Goal: Task Accomplishment & Management: Complete application form

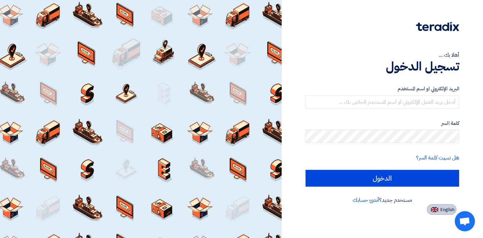
click at [436, 208] on img at bounding box center [434, 209] width 7 height 5
type input "Sign in"
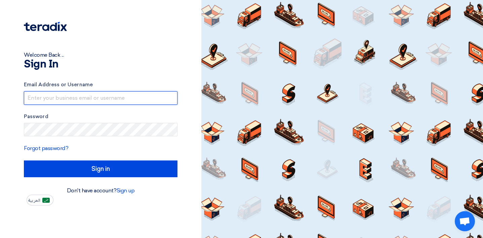
click at [58, 99] on input "text" at bounding box center [100, 97] width 153 height 13
paste input "[EMAIL_ADDRESS][DOMAIN_NAME]"
type input "[EMAIL_ADDRESS][DOMAIN_NAME]"
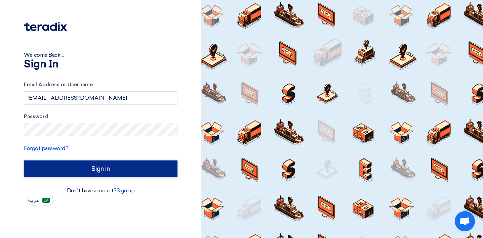
click at [87, 172] on input "Sign in" at bounding box center [100, 169] width 153 height 17
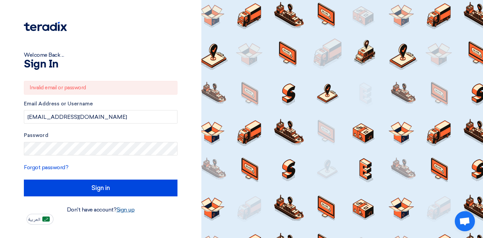
click at [126, 209] on link "Sign up" at bounding box center [126, 210] width 18 height 6
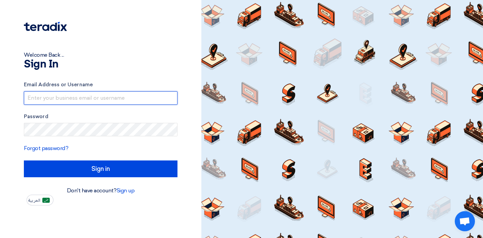
click at [99, 96] on input "text" at bounding box center [100, 97] width 153 height 13
type input "l.athaidy@habbar.com"
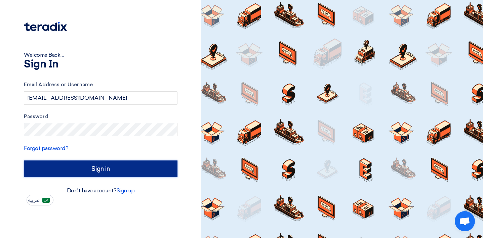
click at [58, 172] on input "Sign in" at bounding box center [100, 169] width 153 height 17
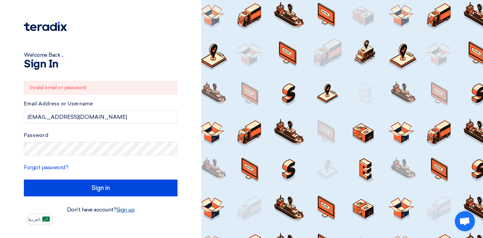
click at [129, 209] on link "Sign up" at bounding box center [126, 210] width 18 height 6
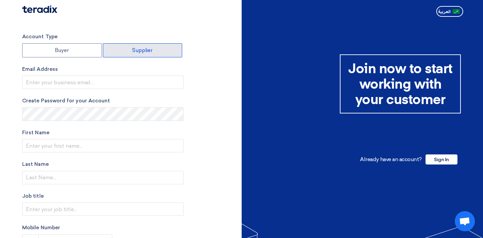
click at [147, 54] on label "Supplier" at bounding box center [143, 50] width 80 height 14
click at [147, 54] on input "Supplier" at bounding box center [142, 50] width 79 height 13
radio input "true"
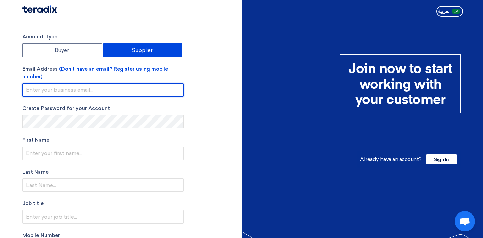
click at [121, 92] on input "email" at bounding box center [102, 89] width 161 height 13
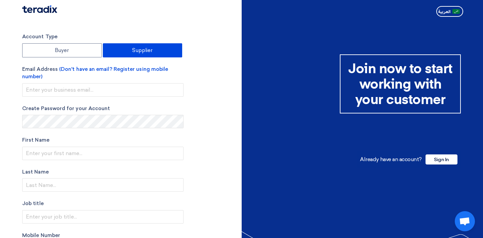
click at [200, 42] on div "Account Type Buyer Supplier Email Address (Don't have an email? Register using …" at bounding box center [129, 195] width 224 height 324
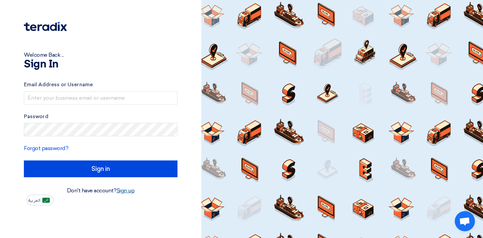
click at [124, 192] on link "Sign up" at bounding box center [126, 190] width 18 height 6
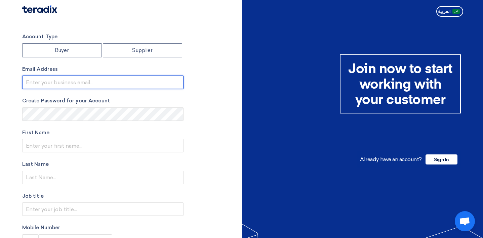
click at [94, 83] on input "email" at bounding box center [102, 82] width 161 height 13
type input "l.athaidy@habbar.com"
click at [112, 83] on input "l.athaidy@habbar.com" at bounding box center [102, 82] width 161 height 13
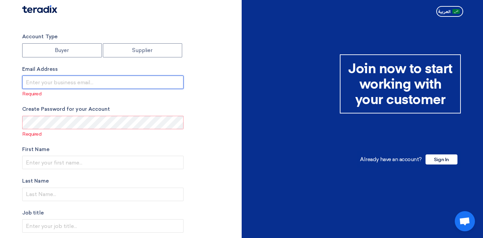
click at [25, 82] on input "email" at bounding box center [102, 82] width 161 height 13
paste input "halawalla@habbar.com"
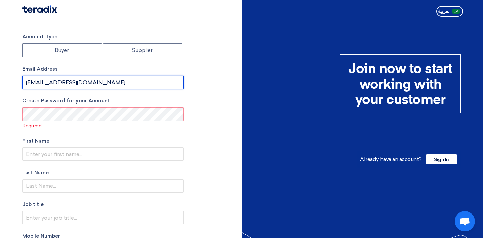
type input "halawalla@habbar.com"
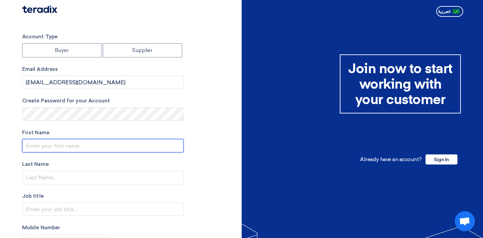
click at [31, 150] on input "text" at bounding box center [102, 145] width 161 height 13
type input "[DEMOGRAPHIC_DATA]"
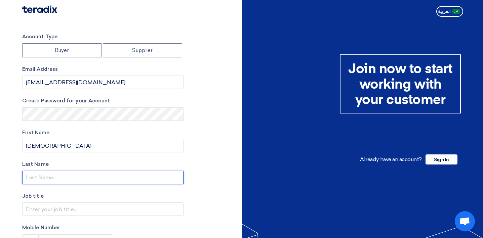
click at [133, 183] on input "text" at bounding box center [102, 177] width 161 height 13
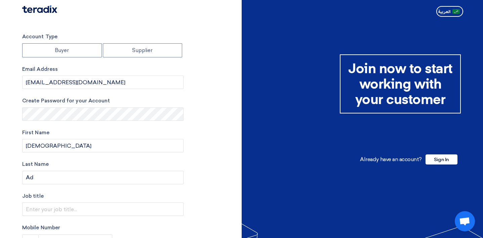
click at [274, 32] on div at bounding box center [361, 180] width 241 height 365
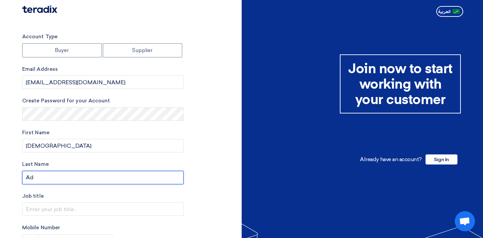
click at [67, 171] on input "Ad" at bounding box center [102, 177] width 161 height 13
click at [60, 178] on input "Ad" at bounding box center [102, 177] width 161 height 13
paste input "vertisement Company"
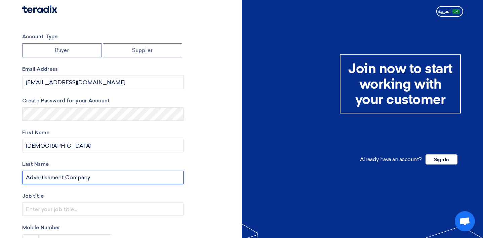
type input "Advertisement Company"
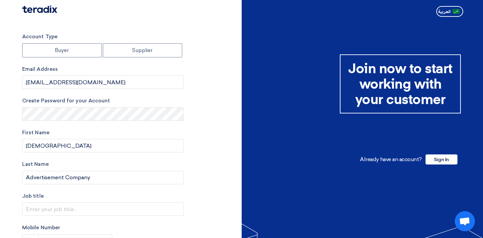
click at [212, 176] on div "Account Type Buyer Supplier Email Address halawalla@habbar.com Create Password …" at bounding box center [129, 191] width 224 height 317
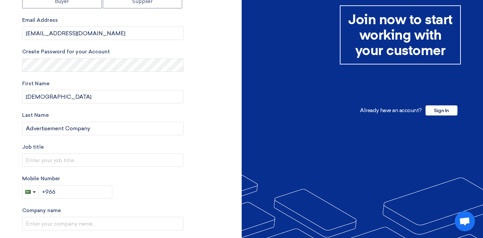
scroll to position [66, 0]
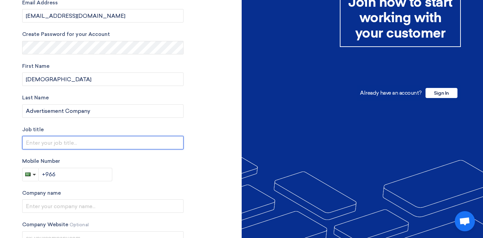
click at [153, 144] on input "text" at bounding box center [102, 142] width 161 height 13
click at [43, 142] on input "Advertising Creative House" at bounding box center [102, 142] width 161 height 13
type input "Creative House"
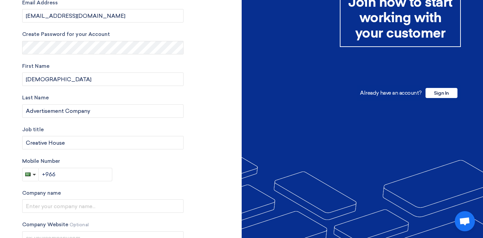
click at [134, 163] on label "Mobile Number" at bounding box center [102, 162] width 161 height 8
click at [84, 175] on input "+966" at bounding box center [76, 174] width 74 height 13
type input "+966 594687538"
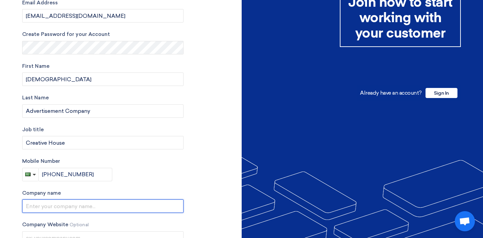
click at [46, 206] on input "text" at bounding box center [102, 205] width 161 height 13
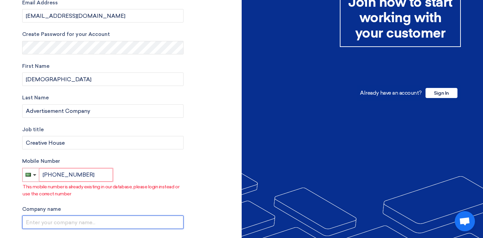
scroll to position [0, 0]
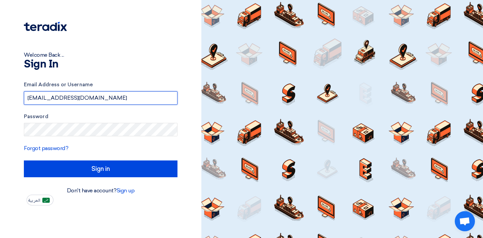
click at [93, 97] on input "l.athaidy@habbar.com" at bounding box center [100, 97] width 153 height 13
type input "l.athaidy@habbar.com"
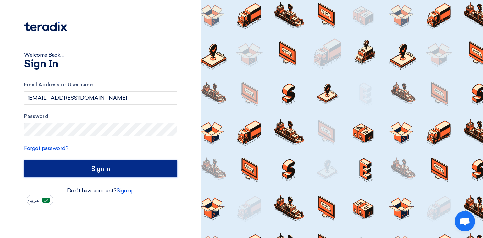
click at [43, 170] on input "Sign in" at bounding box center [100, 169] width 153 height 17
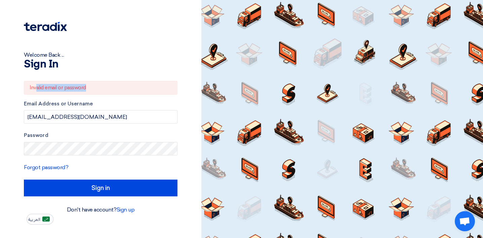
drag, startPoint x: 36, startPoint y: 89, endPoint x: 104, endPoint y: 87, distance: 68.2
click at [104, 88] on div "Invalid email or password" at bounding box center [100, 88] width 153 height 14
click at [102, 67] on h1 "Sign In" at bounding box center [100, 64] width 153 height 11
click at [59, 167] on link "Forgot password?" at bounding box center [46, 167] width 44 height 6
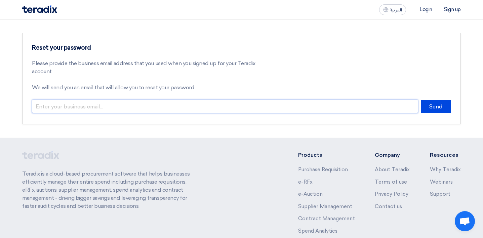
click at [122, 106] on input "email" at bounding box center [225, 106] width 386 height 13
type input "l.athaidy@habbar.com"
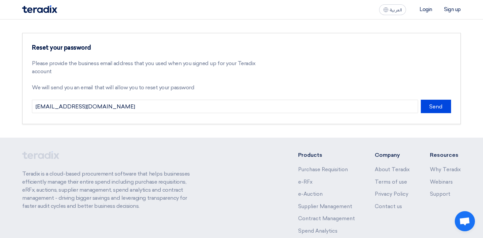
click at [437, 98] on div "Reset your password Please provide the business email address that you used whe…" at bounding box center [241, 78] width 438 height 91
click at [437, 101] on button "Send" at bounding box center [435, 106] width 30 height 13
click at [439, 107] on button "Send" at bounding box center [435, 106] width 30 height 13
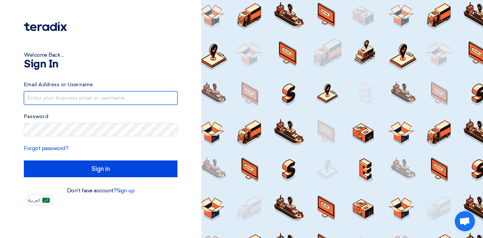
type input "l.athaidy@habbar.com"
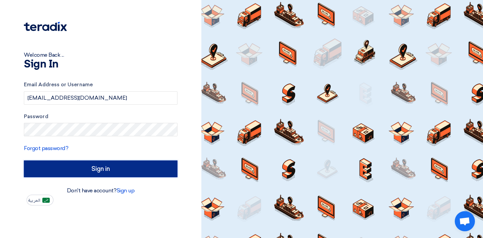
click at [38, 171] on input "Sign in" at bounding box center [100, 169] width 153 height 17
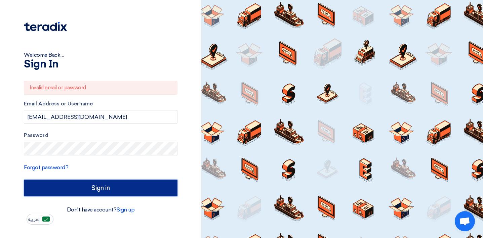
click at [34, 190] on input "Sign in" at bounding box center [100, 188] width 153 height 17
click at [37, 194] on input "Sign in" at bounding box center [100, 188] width 153 height 17
click at [38, 190] on input "Sign in" at bounding box center [100, 188] width 153 height 17
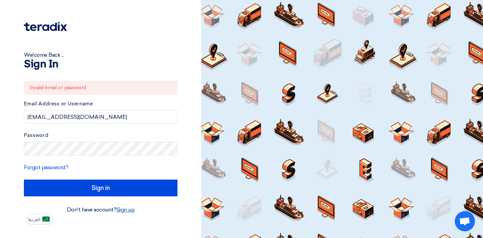
click at [124, 211] on link "Sign up" at bounding box center [126, 210] width 18 height 6
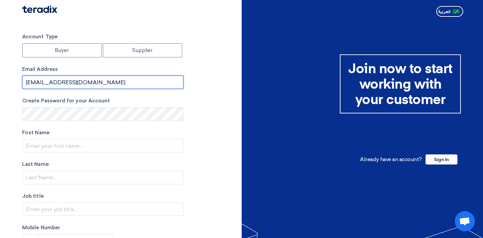
click at [96, 81] on input "l.athaidy@habbar.com" at bounding box center [102, 82] width 161 height 13
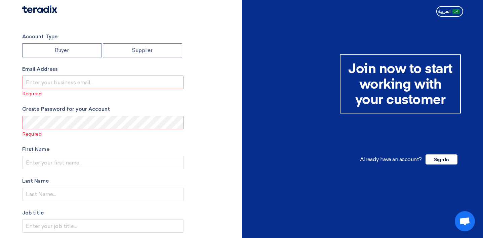
click at [195, 127] on div "Account Type Buyer Supplier Email Address Required Create Password for your Acc…" at bounding box center [129, 199] width 224 height 333
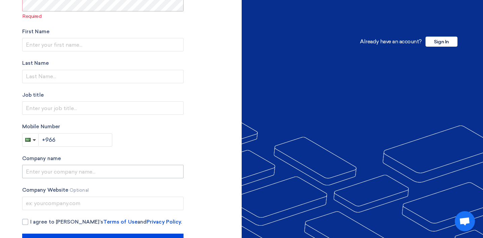
scroll to position [64, 0]
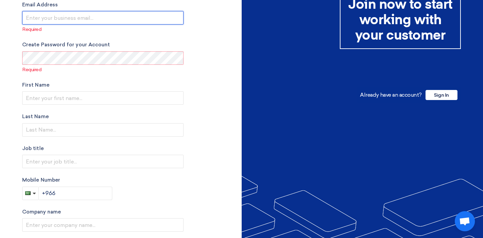
click at [77, 24] on input "email" at bounding box center [102, 17] width 161 height 13
paste input "halawalla@habbar.com"
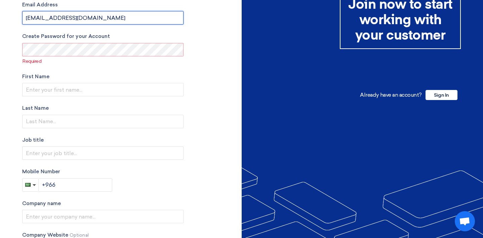
type input "halawalla@habbar.com"
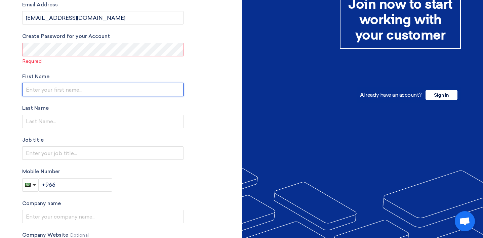
click at [86, 91] on input "text" at bounding box center [102, 89] width 161 height 13
paste input "Habbar Advertisement Company"
drag, startPoint x: 47, startPoint y: 89, endPoint x: 123, endPoint y: 86, distance: 76.6
click at [123, 87] on input "Habbar Advertisement Company" at bounding box center [102, 89] width 161 height 13
type input "[DEMOGRAPHIC_DATA]"
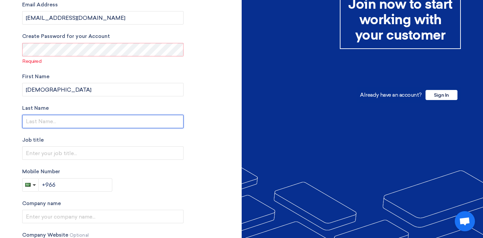
click at [56, 122] on input "text" at bounding box center [102, 121] width 161 height 13
paste input "Alobdaa"
type input "Alobdaa"
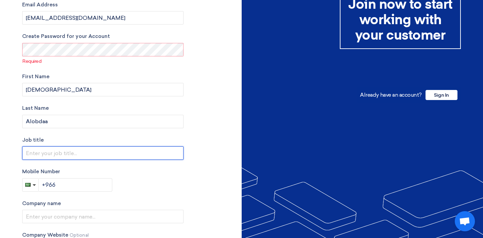
click at [75, 158] on input "text" at bounding box center [102, 152] width 161 height 13
type input "Creative House"
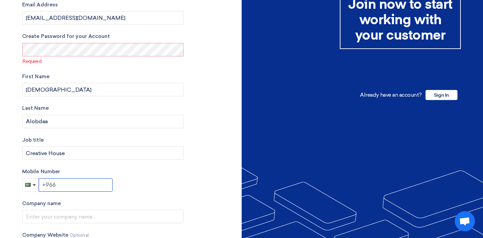
click at [84, 186] on input "+966" at bounding box center [76, 184] width 74 height 13
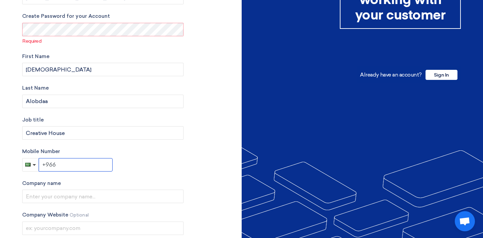
scroll to position [101, 0]
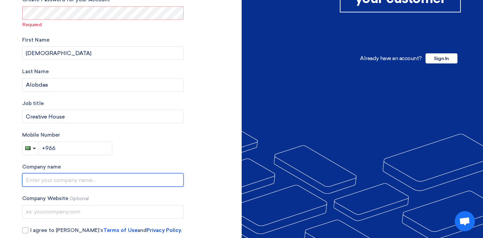
click at [85, 182] on input "text" at bounding box center [102, 179] width 161 height 13
paste input "Company Habbar Alobdaa for Advertising"
type input "Company Habbar Alobdaa for Advertising"
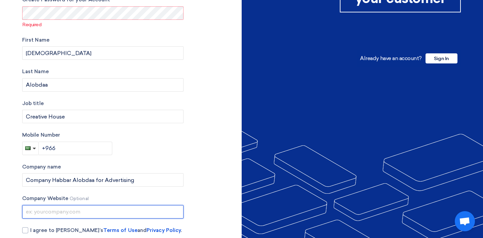
click at [104, 211] on input "text" at bounding box center [102, 211] width 161 height 13
paste input "https://www.ads.habbar.com/"
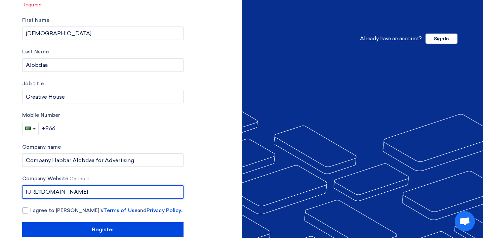
scroll to position [133, 0]
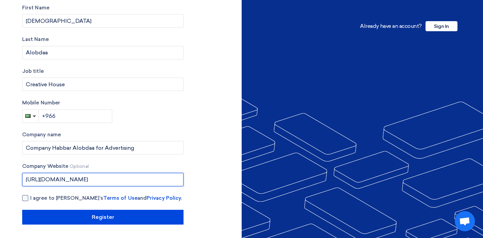
type input "https://www.ads.habbar.com/"
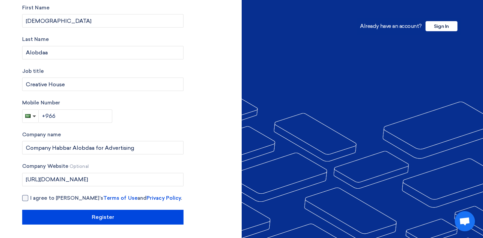
click at [25, 198] on div at bounding box center [25, 198] width 6 height 6
click at [30, 198] on input "I agree to Teradix’s Terms of Use and Privacy Policy ." at bounding box center [110, 200] width 161 height 13
checkbox input "true"
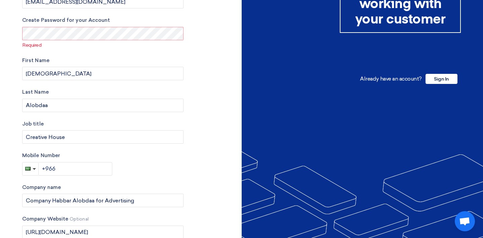
scroll to position [33, 0]
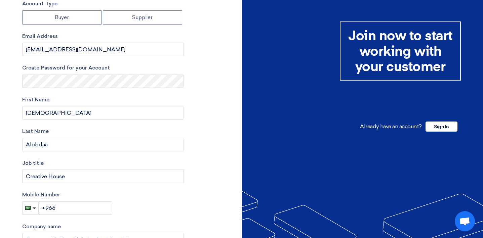
click at [213, 66] on div "Account Type Buyer Supplier Email Address halawalla@habbar.com Create Password …" at bounding box center [129, 158] width 224 height 317
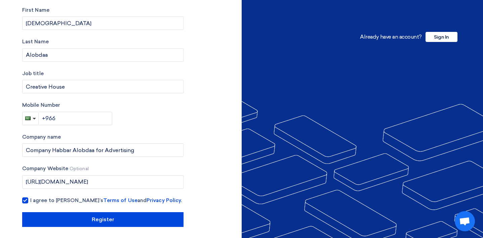
scroll to position [125, 0]
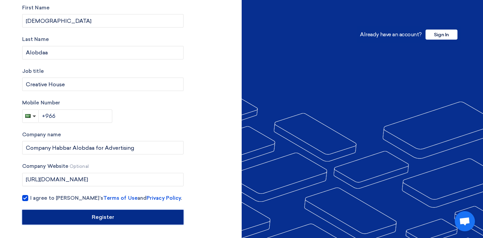
click at [83, 218] on input "Register" at bounding box center [102, 217] width 161 height 15
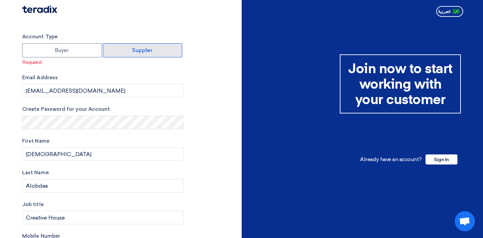
click at [136, 54] on label "Supplier" at bounding box center [143, 50] width 80 height 14
click at [136, 54] on input "Supplier" at bounding box center [142, 50] width 79 height 13
radio input "true"
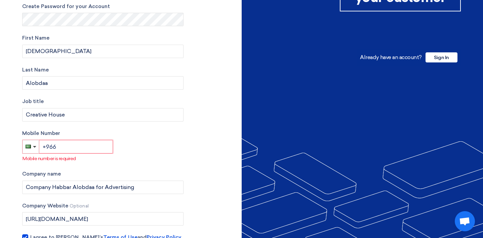
scroll to position [105, 0]
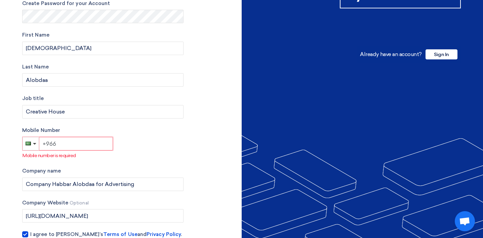
click at [83, 144] on input "+966" at bounding box center [76, 143] width 74 height 13
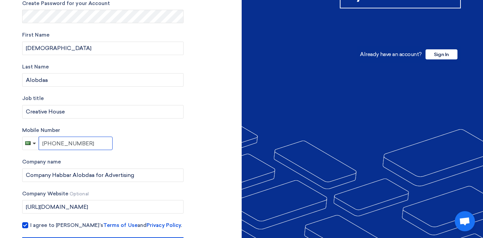
type input "+966 503688522"
click at [203, 131] on div "Account Type Buyer Supplier Email Address (Don't have an email? Register using …" at bounding box center [129, 90] width 224 height 324
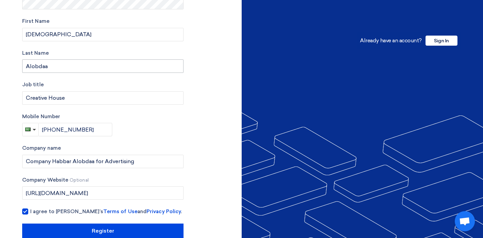
scroll to position [132, 0]
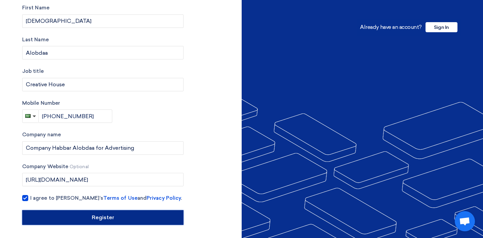
click at [90, 219] on input "Register" at bounding box center [102, 217] width 161 height 15
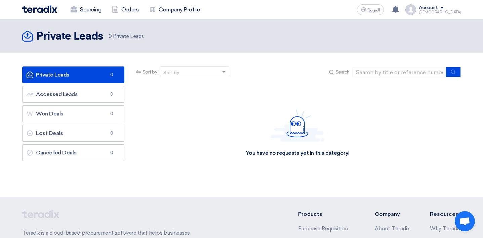
click at [443, 7] on span at bounding box center [441, 8] width 3 height 2
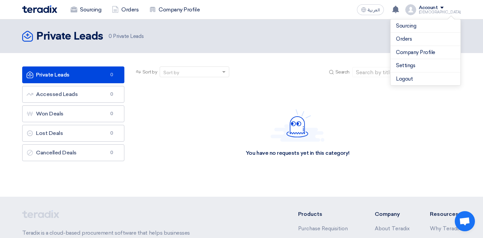
click at [227, 136] on div "You have no requests yet in this category!" at bounding box center [297, 133] width 326 height 101
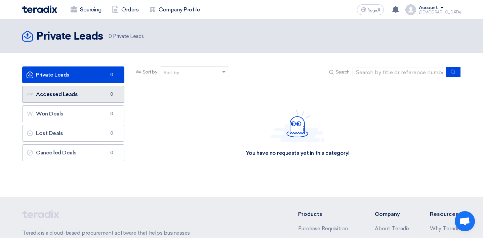
click at [101, 93] on link "Accessed Leads Accessed Leads 0" at bounding box center [73, 94] width 102 height 17
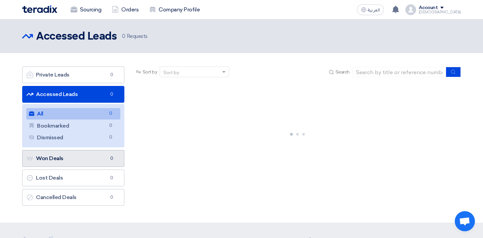
click at [86, 156] on link "Won Deals Won Deals 0" at bounding box center [73, 158] width 102 height 17
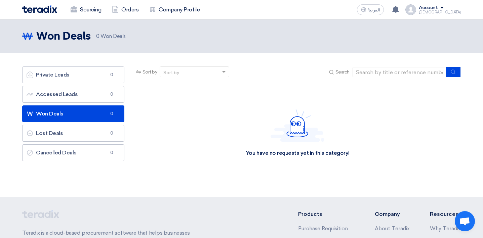
click at [303, 50] on header "Won Deals Won Deals 0 Won Deals" at bounding box center [241, 36] width 483 height 34
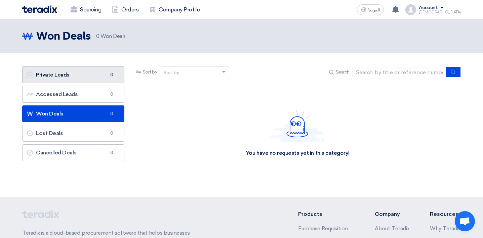
click at [79, 78] on link "Private Leads Private Leads 0" at bounding box center [73, 74] width 102 height 17
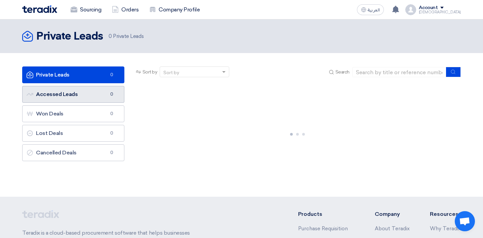
click at [93, 90] on link "Accessed Leads Accessed Leads 0" at bounding box center [73, 94] width 102 height 17
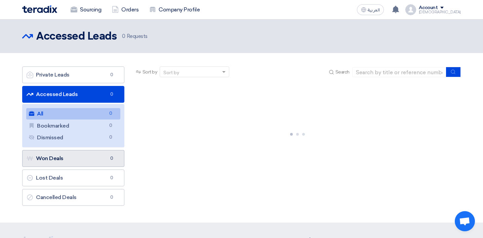
click at [111, 158] on span "0" at bounding box center [112, 158] width 8 height 7
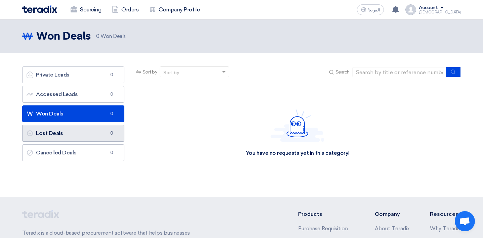
click at [91, 136] on link "Lost Deals Lost Deals 0" at bounding box center [73, 133] width 102 height 17
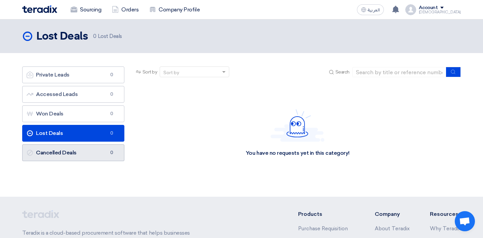
click at [94, 153] on link "Cancelled Deals Cancelled Deals 0" at bounding box center [73, 152] width 102 height 17
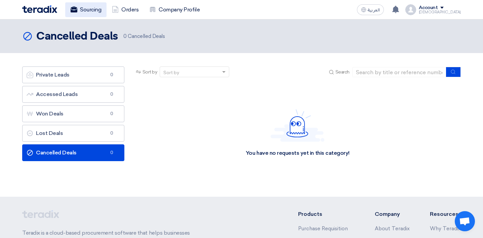
click at [101, 9] on link "Sourcing" at bounding box center [85, 9] width 41 height 15
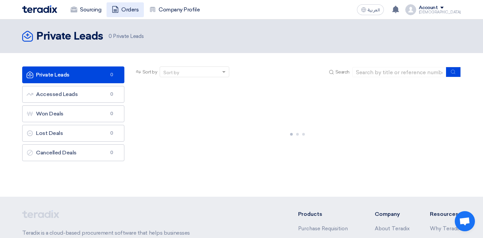
click at [131, 9] on link "Orders" at bounding box center [124, 9] width 37 height 15
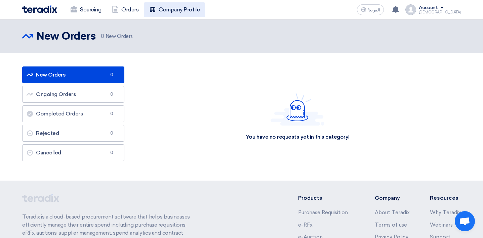
click at [164, 13] on link "Company Profile" at bounding box center [174, 9] width 61 height 15
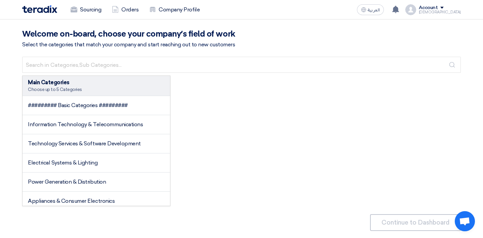
click at [438, 7] on div "Account" at bounding box center [427, 8] width 19 height 6
click at [412, 50] on link "Company Profile" at bounding box center [425, 53] width 59 height 8
click at [77, 18] on div "Sourcing Orders Company Profile العربية ع Your notification list is empty Accou…" at bounding box center [241, 9] width 448 height 19
click at [80, 11] on link "Sourcing" at bounding box center [85, 9] width 41 height 15
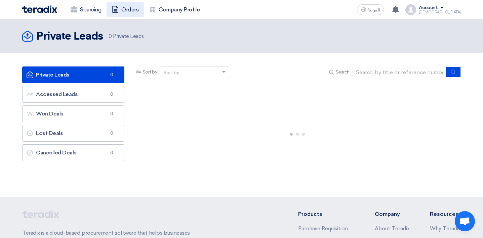
click at [121, 11] on link "Orders" at bounding box center [124, 9] width 37 height 15
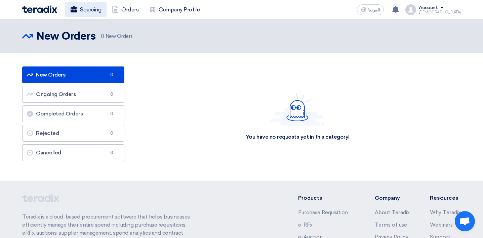
click at [98, 11] on link "Sourcing" at bounding box center [85, 9] width 41 height 15
